Goal: Navigation & Orientation: Find specific page/section

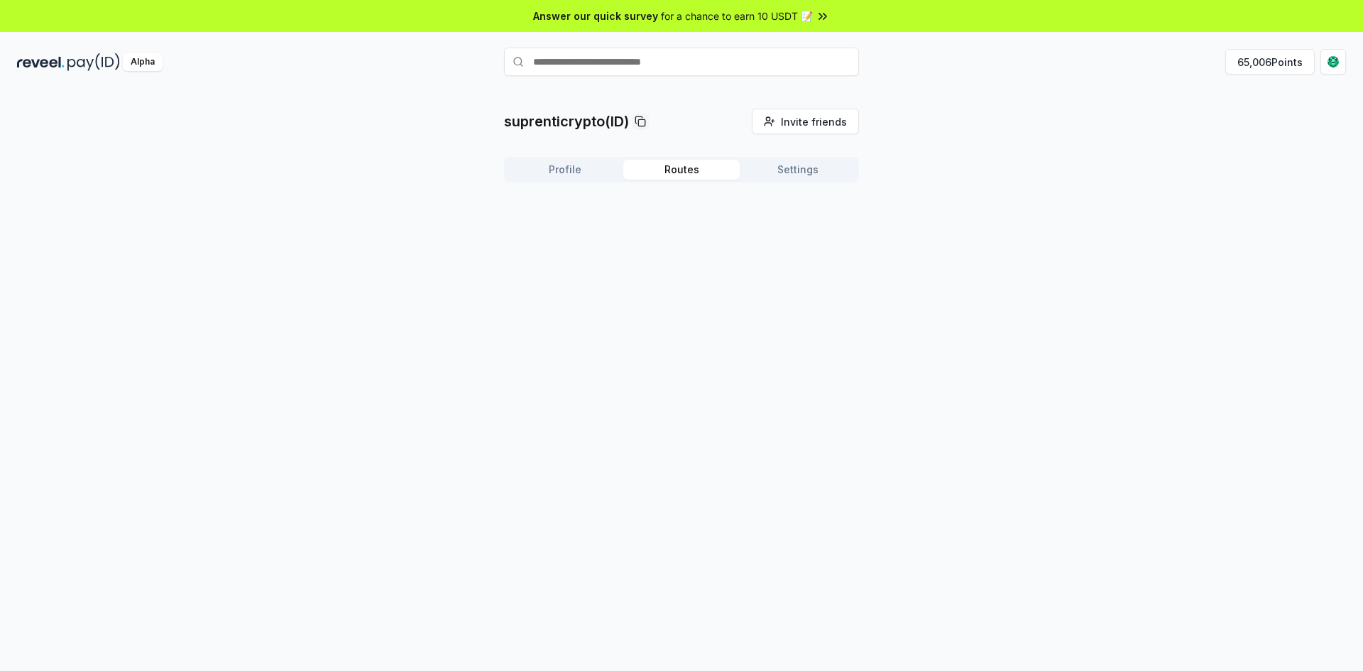
click at [685, 160] on button "Routes" at bounding box center [681, 170] width 116 height 20
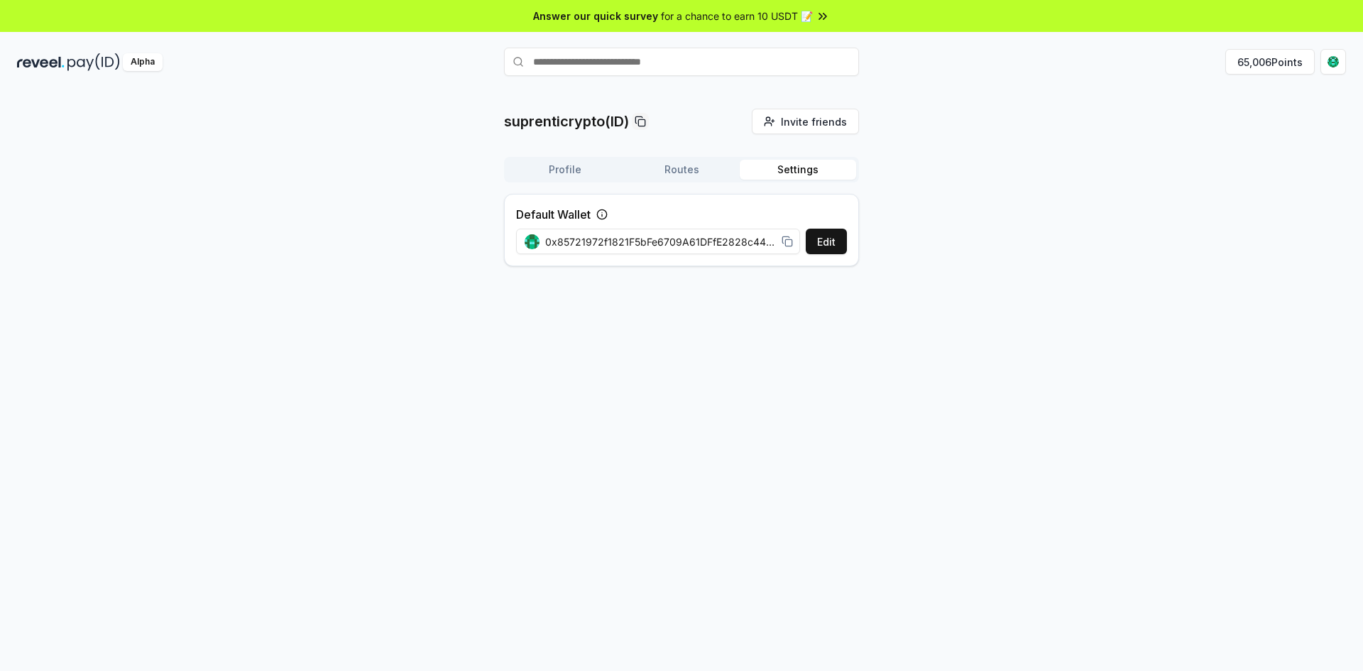
click at [802, 167] on button "Settings" at bounding box center [798, 170] width 116 height 20
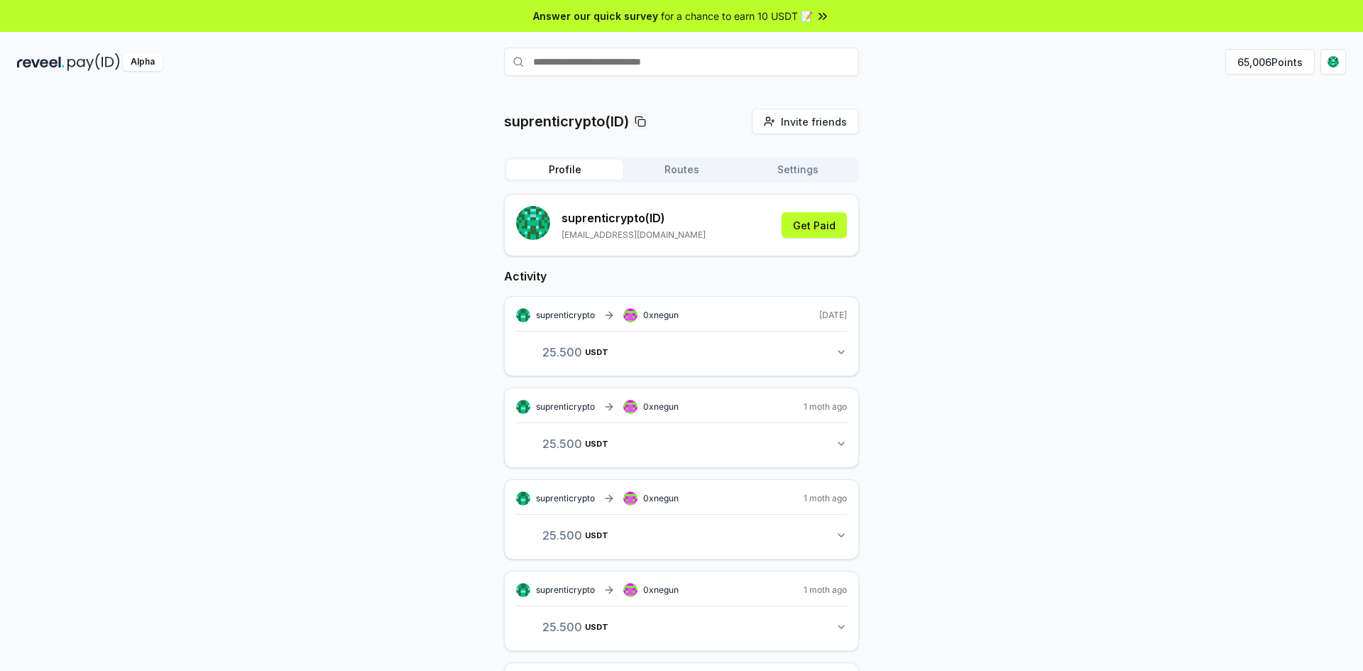
click at [589, 169] on button "Profile" at bounding box center [565, 170] width 116 height 20
click at [1253, 59] on button "65,006 Points" at bounding box center [1269, 62] width 89 height 26
